Goal: Navigation & Orientation: Find specific page/section

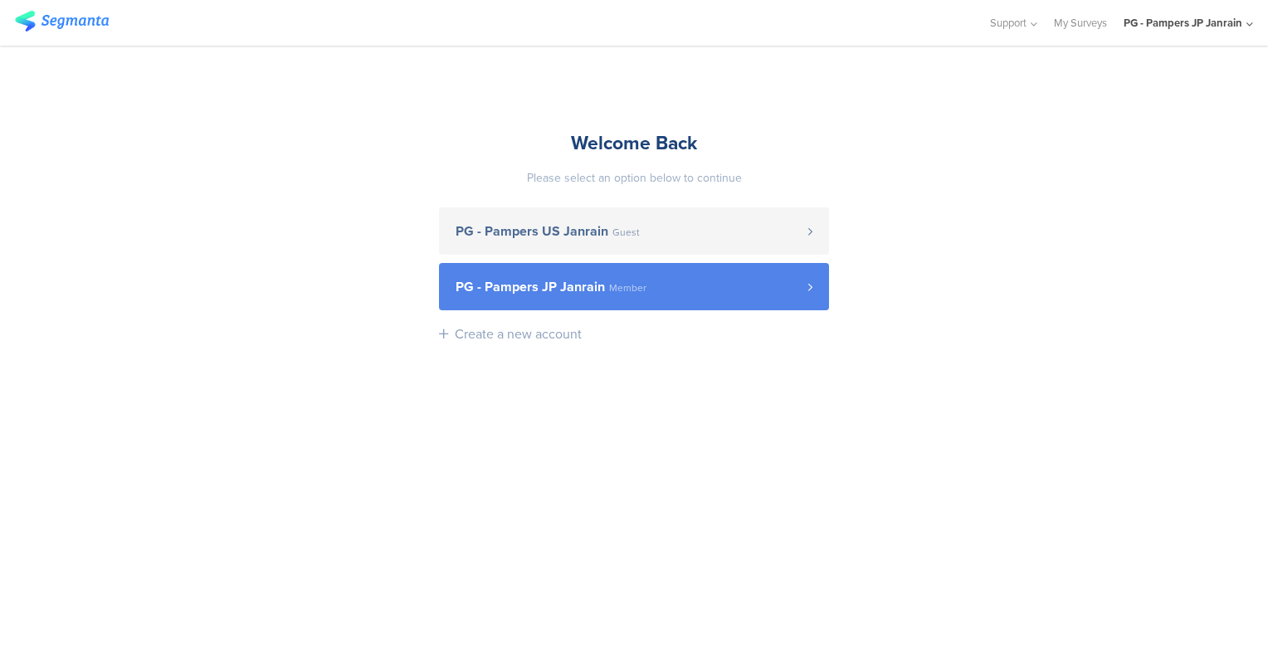
click at [629, 268] on link "PG - Pampers JP Janrain Member" at bounding box center [634, 286] width 390 height 47
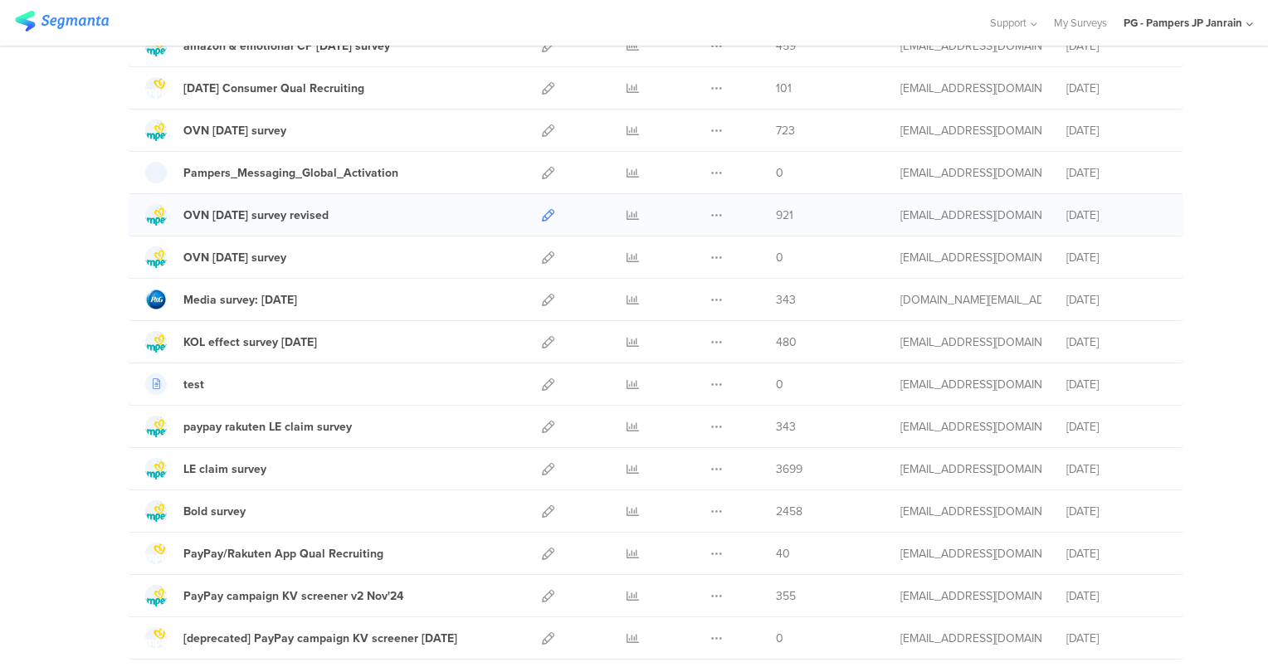
scroll to position [1328, 0]
